Goal: Task Accomplishment & Management: Manage account settings

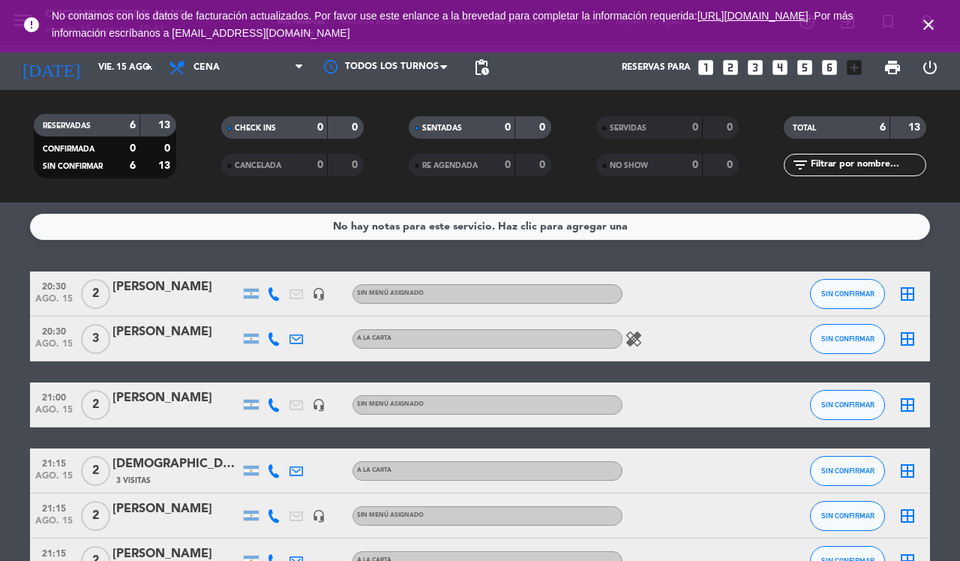
click at [926, 26] on icon "close" at bounding box center [929, 25] width 18 height 18
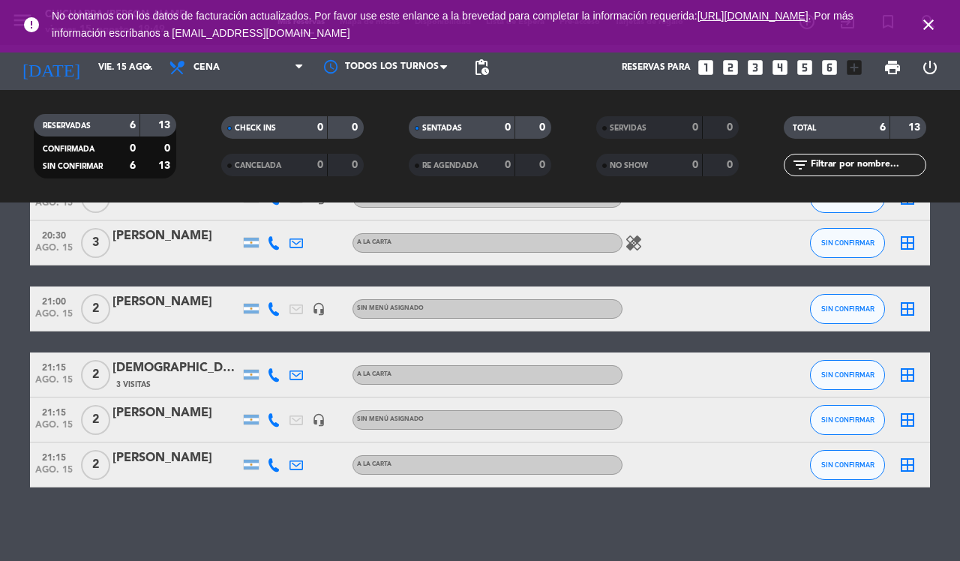
click at [194, 422] on div "FERNANDA SCARAFIONI" at bounding box center [177, 414] width 128 height 20
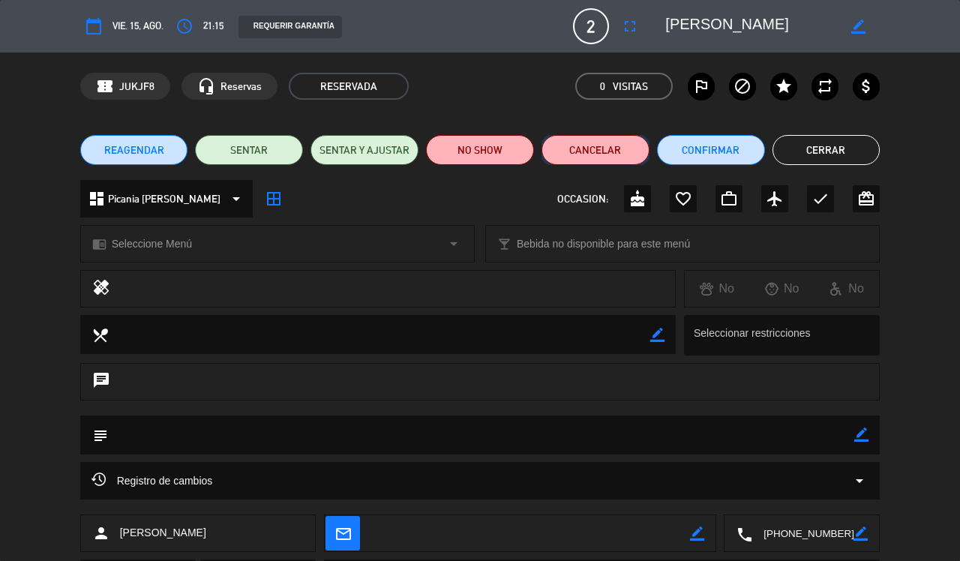
click at [575, 149] on button "Cancelar" at bounding box center [596, 150] width 108 height 30
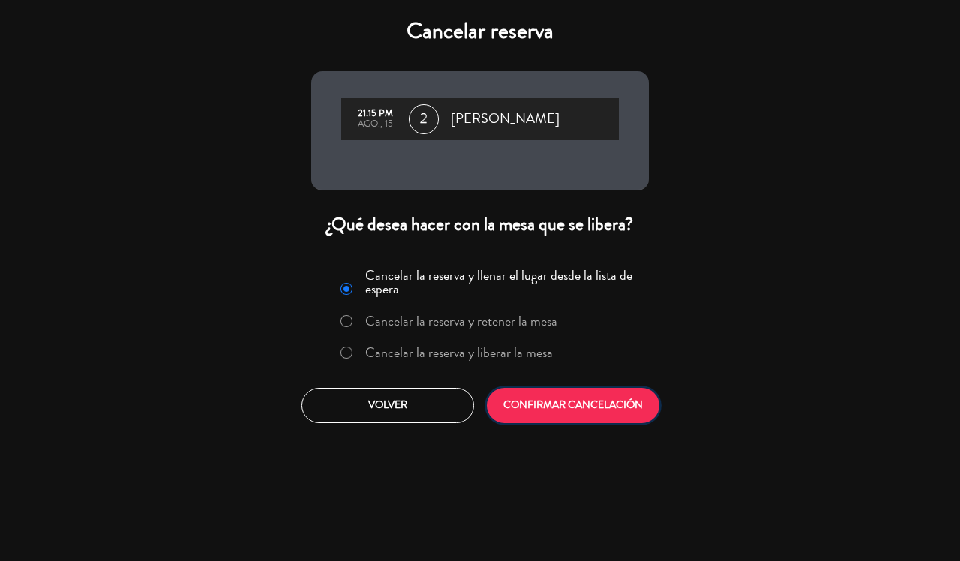
click at [537, 394] on button "CONFIRMAR CANCELACIÓN" at bounding box center [573, 405] width 173 height 35
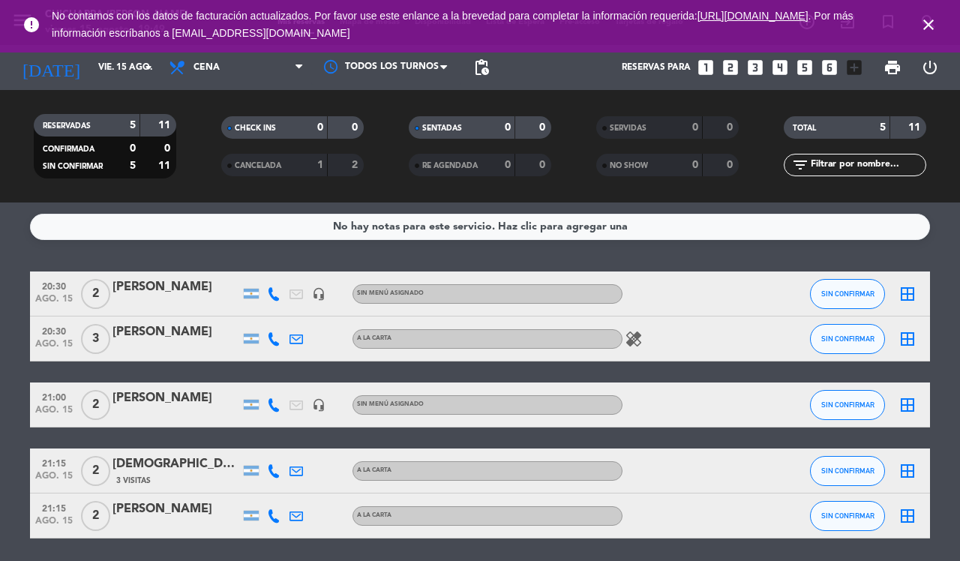
click at [925, 23] on icon "close" at bounding box center [929, 25] width 18 height 18
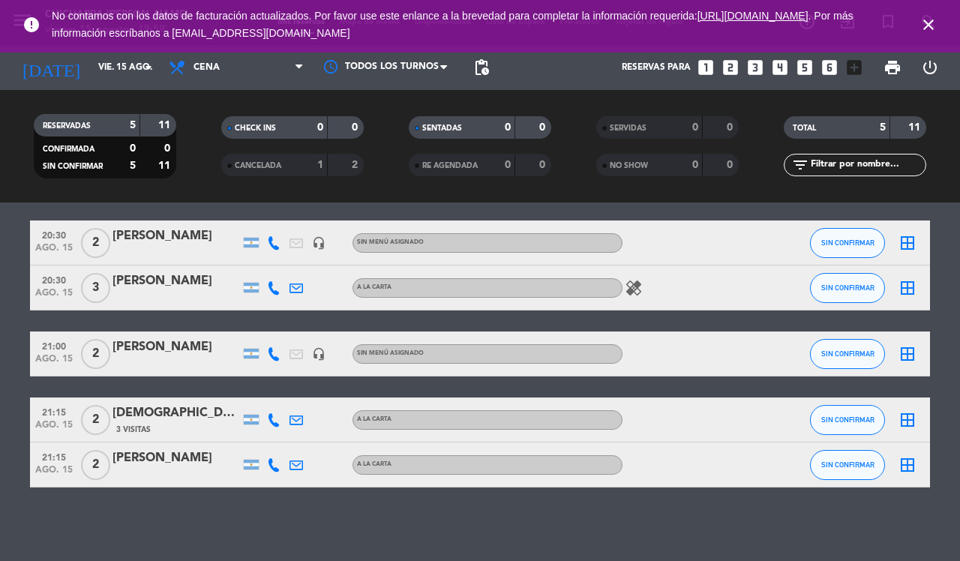
click at [176, 242] on div "[PERSON_NAME]" at bounding box center [177, 237] width 128 height 20
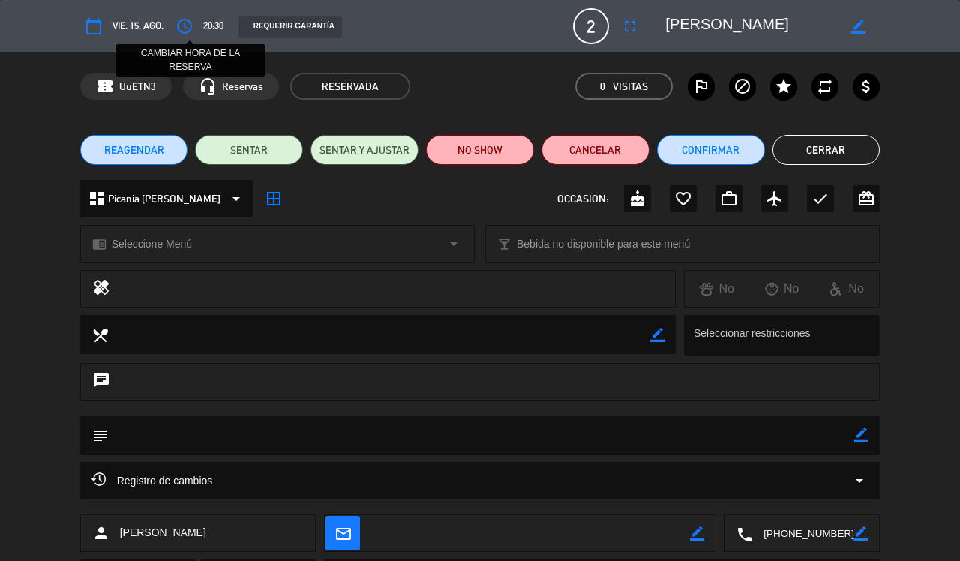
click at [185, 23] on icon "access_time" at bounding box center [185, 26] width 18 height 18
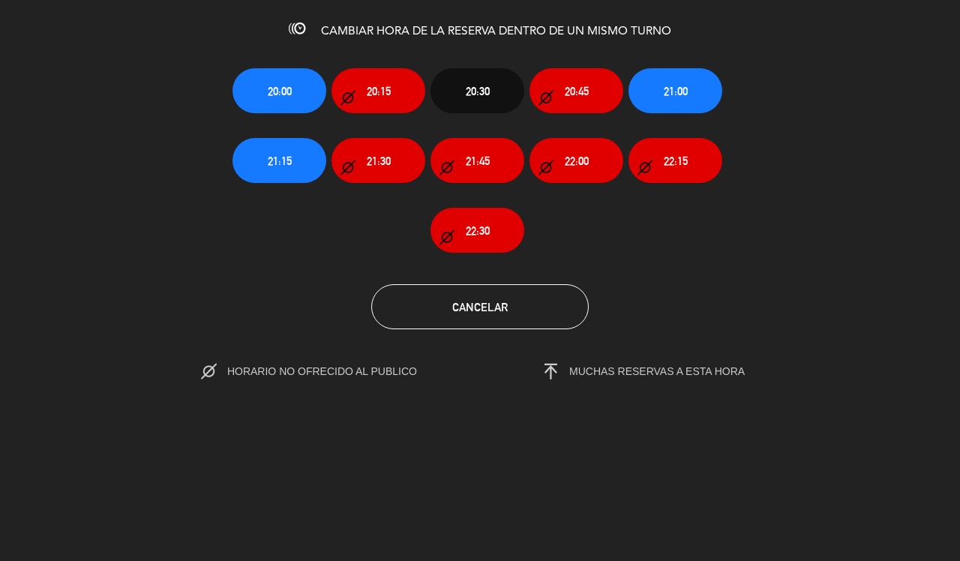
click at [653, 259] on section "20:00 20:15 20:30 20:45 21:00 21:15 21:30 21:45 22:00 22:15 22:30 Cancelar HORA…" at bounding box center [480, 213] width 960 height 339
